Goal: Check status: Check status

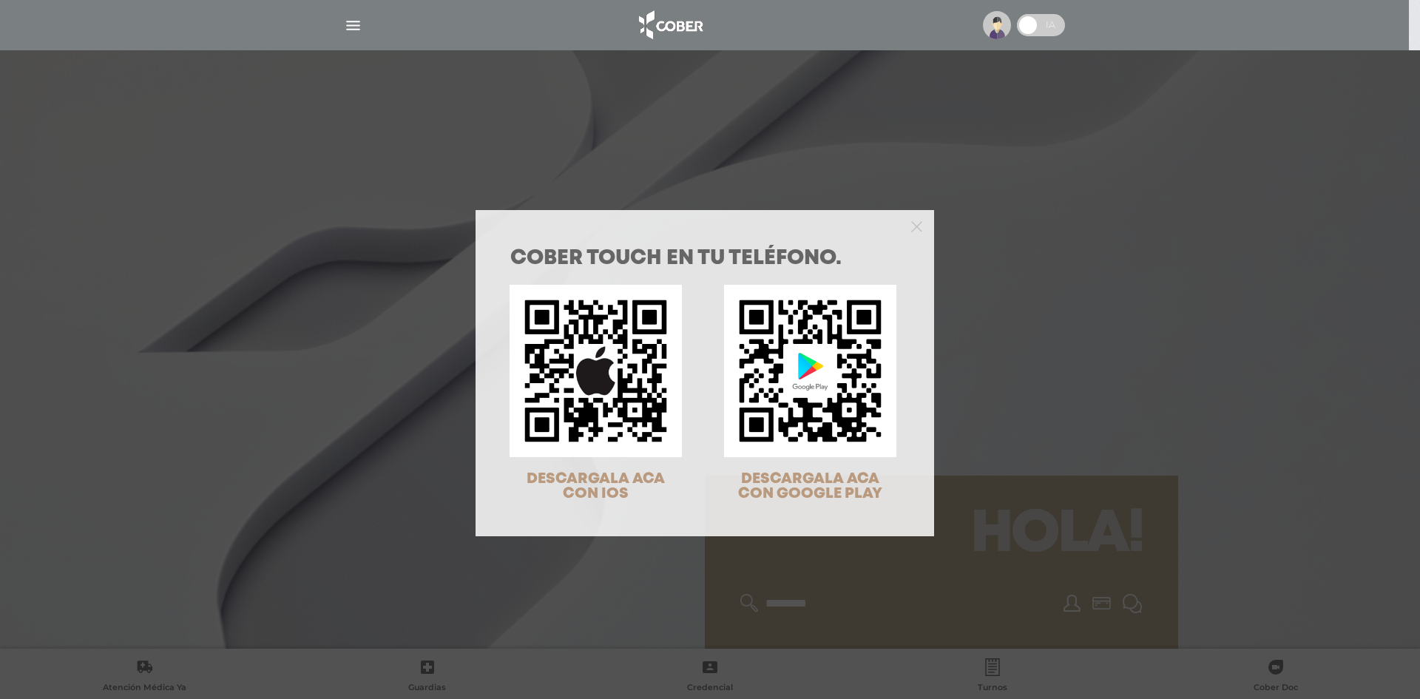
click at [918, 223] on div at bounding box center [704, 225] width 458 height 30
click at [913, 224] on icon "Close" at bounding box center [916, 226] width 11 height 11
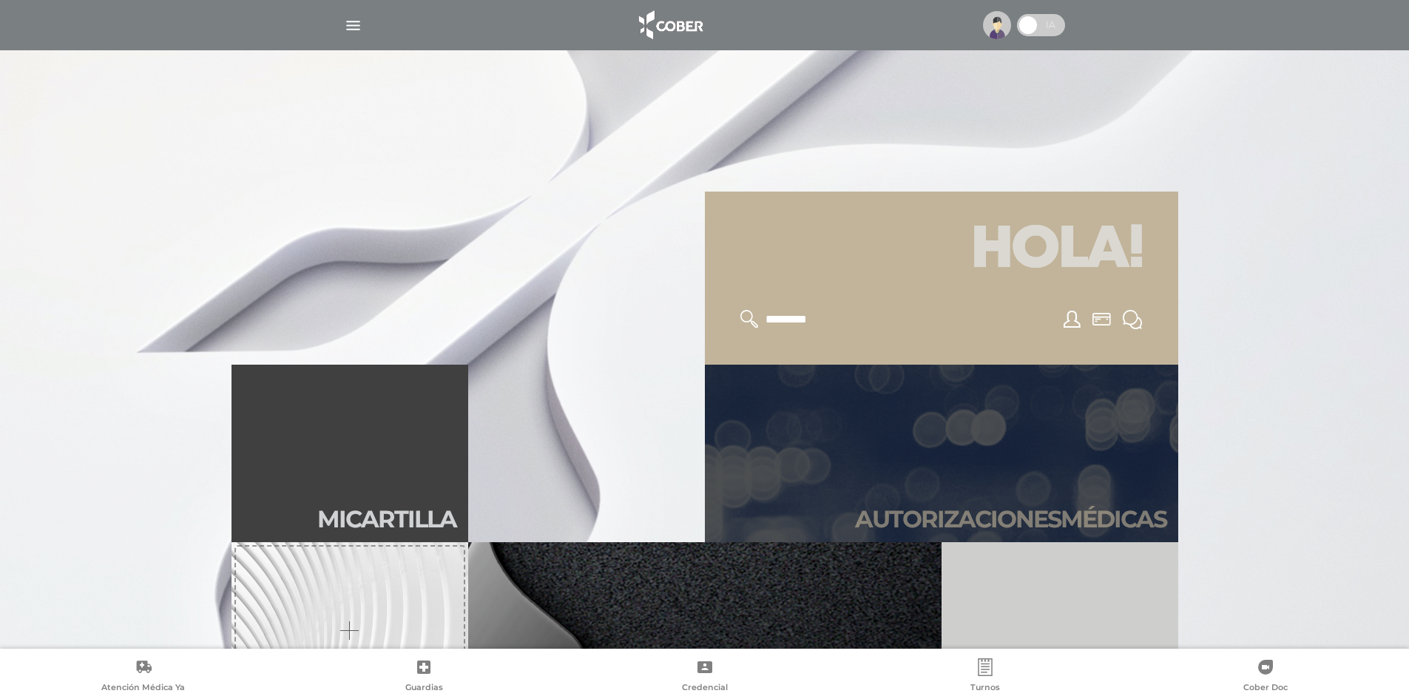
scroll to position [296, 0]
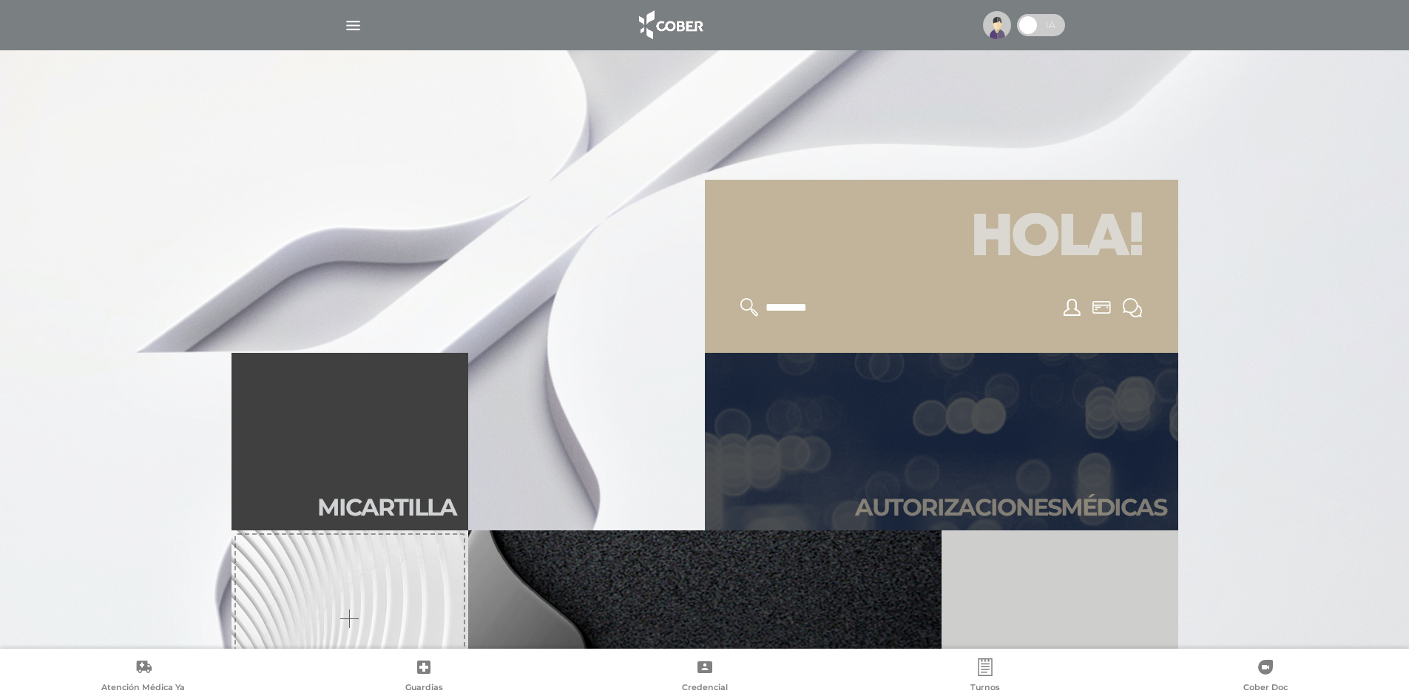
click at [941, 423] on link "Autori zaciones médicas" at bounding box center [941, 441] width 473 height 177
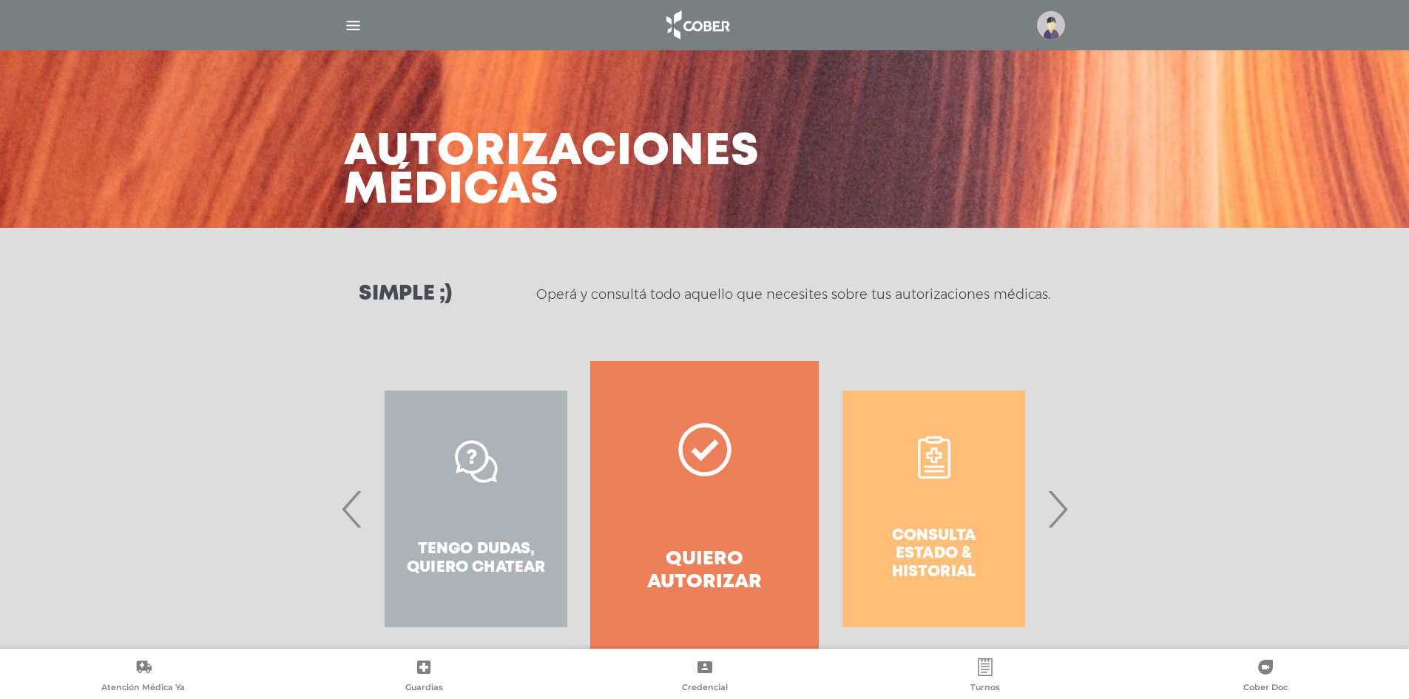
click at [1051, 500] on span "›" at bounding box center [1057, 509] width 29 height 80
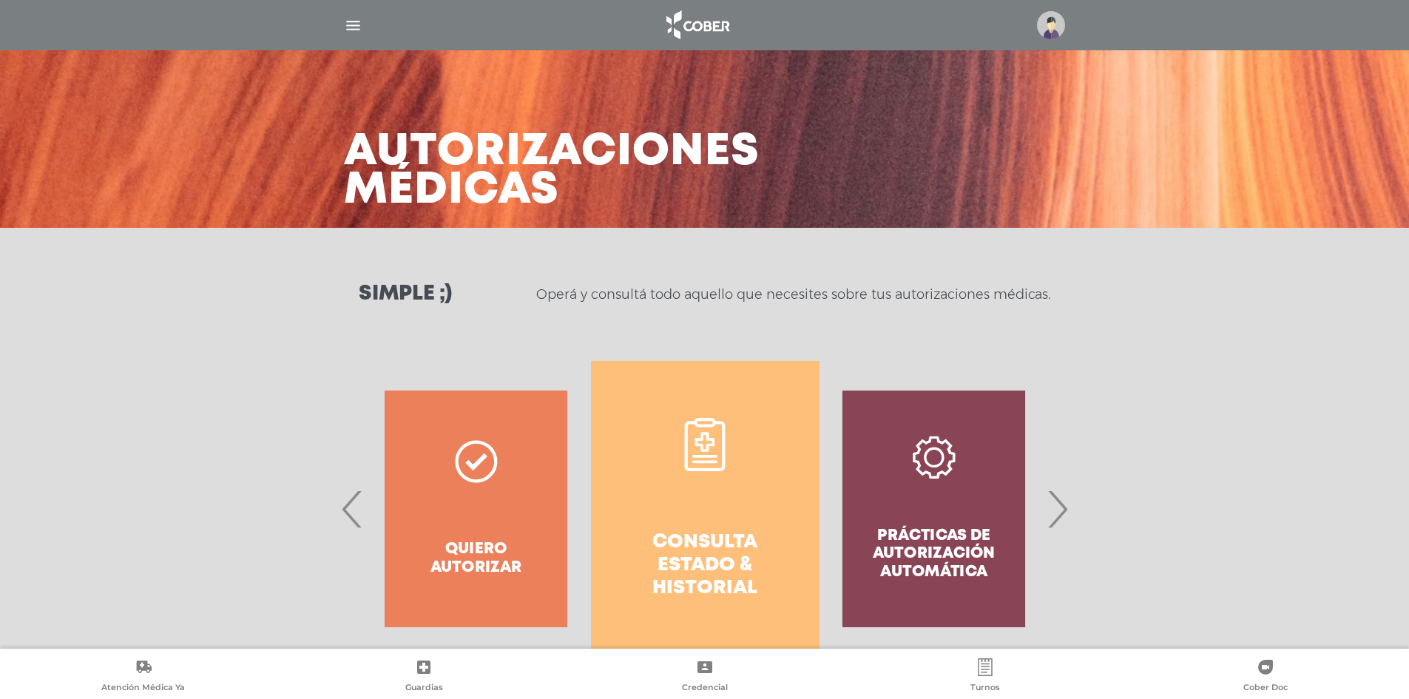
click at [742, 511] on link "Consulta estado & historial" at bounding box center [705, 509] width 228 height 296
click at [1054, 21] on img at bounding box center [1051, 25] width 28 height 28
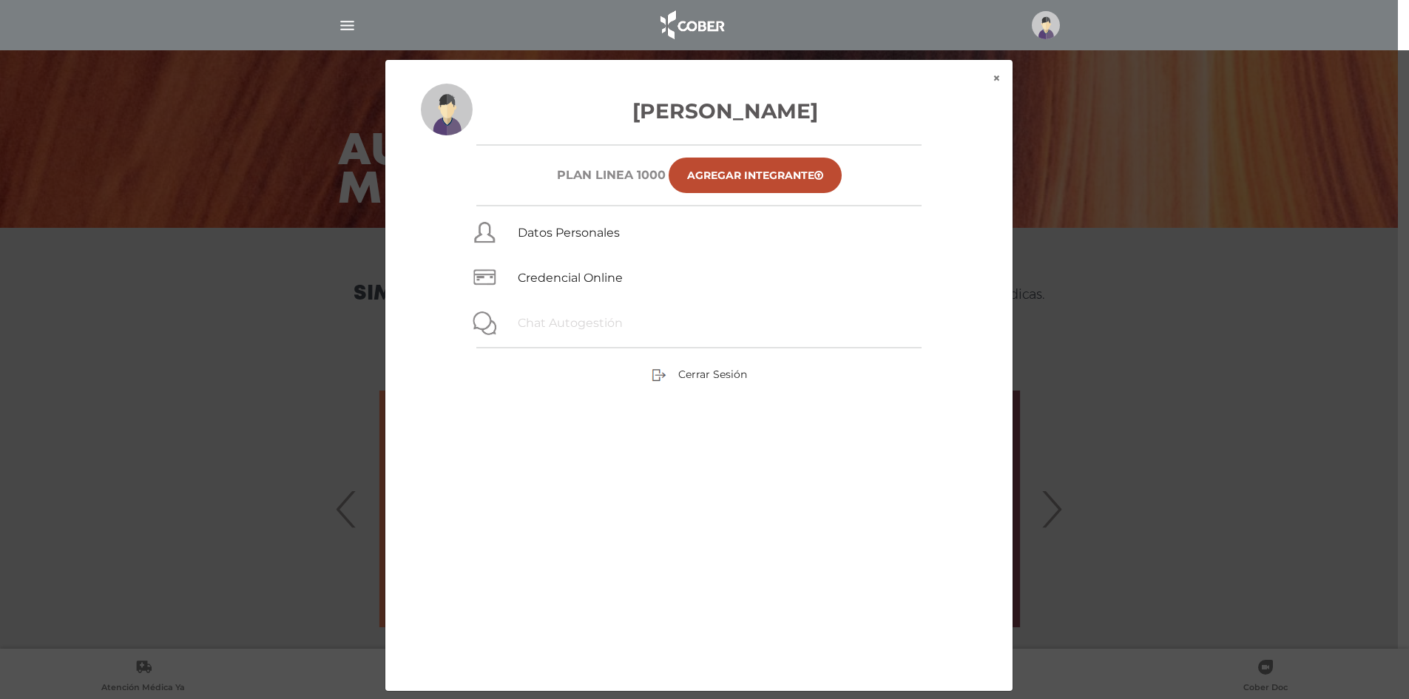
click at [558, 328] on link "Chat Autogestión" at bounding box center [570, 323] width 105 height 14
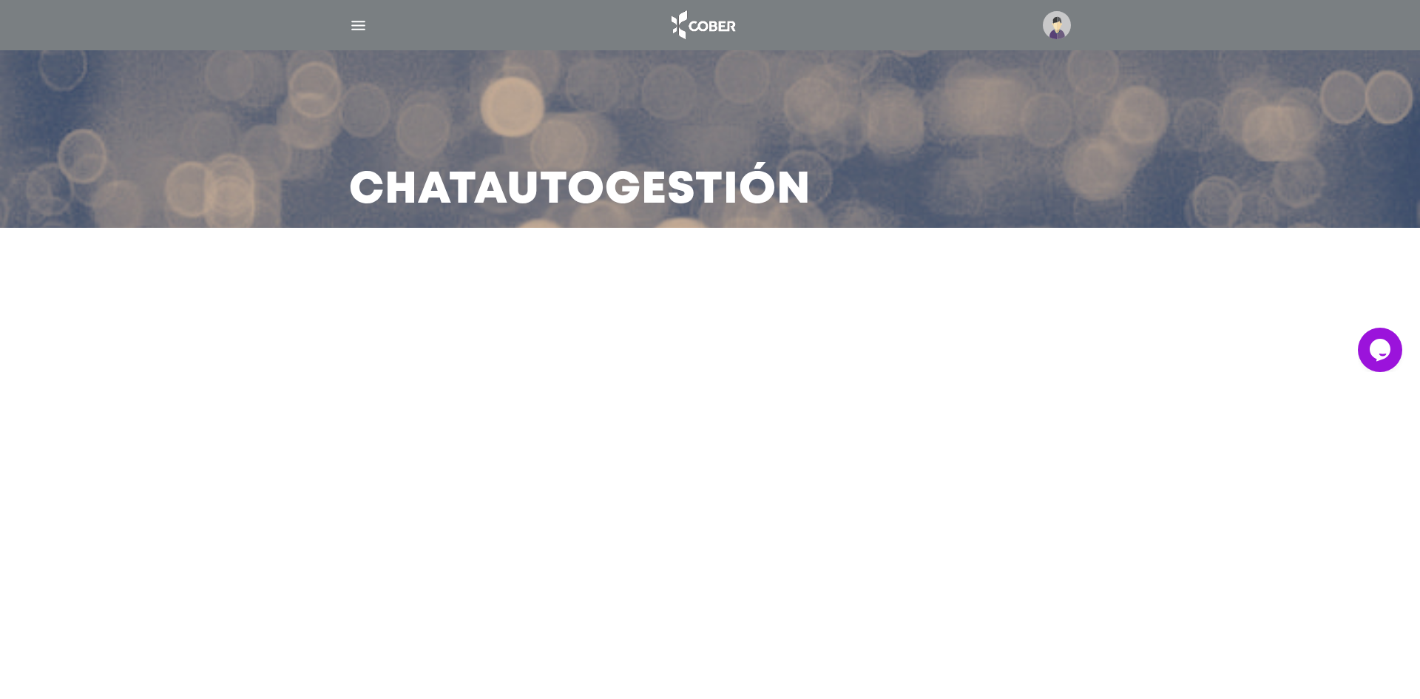
click at [1382, 339] on icon "Widget de Chat" at bounding box center [1379, 349] width 21 height 22
